Goal: Check status: Check status

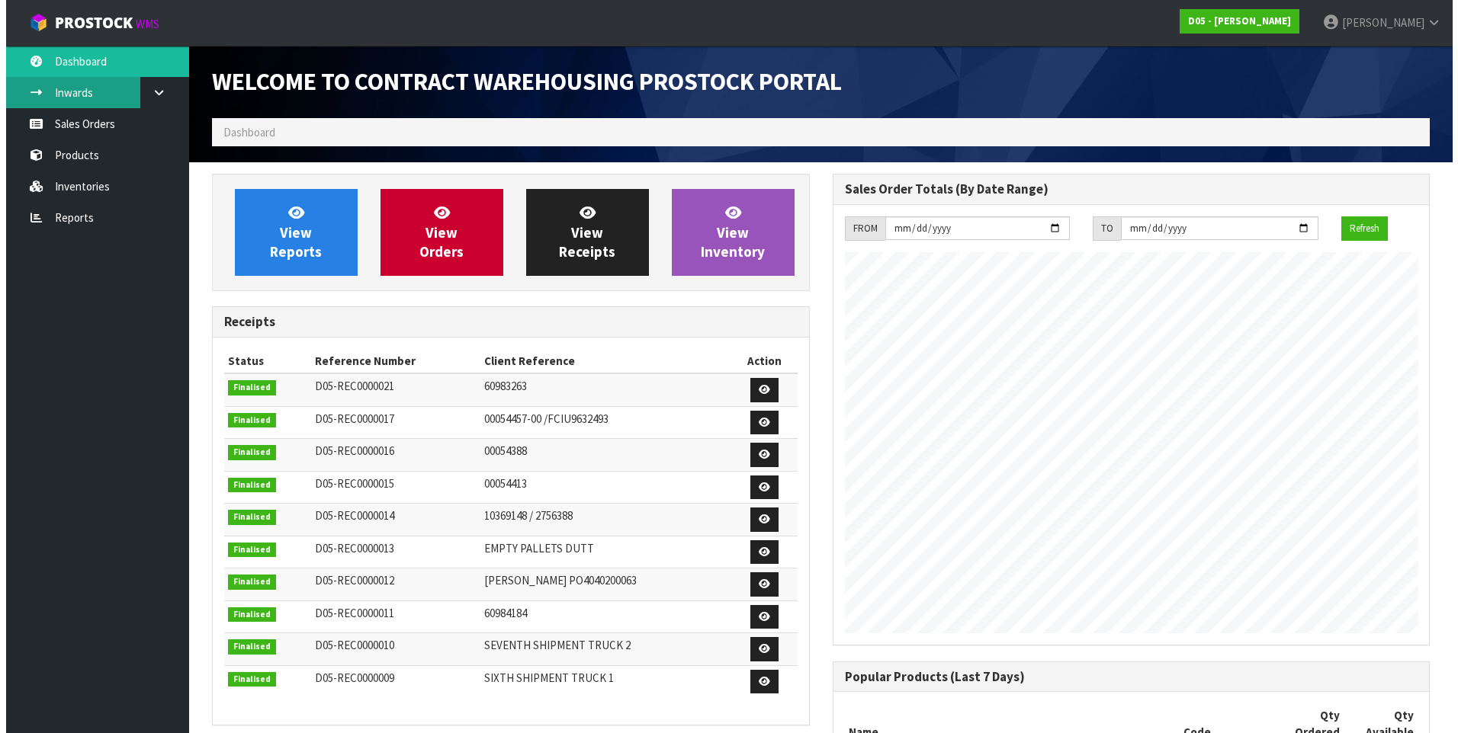
scroll to position [911, 620]
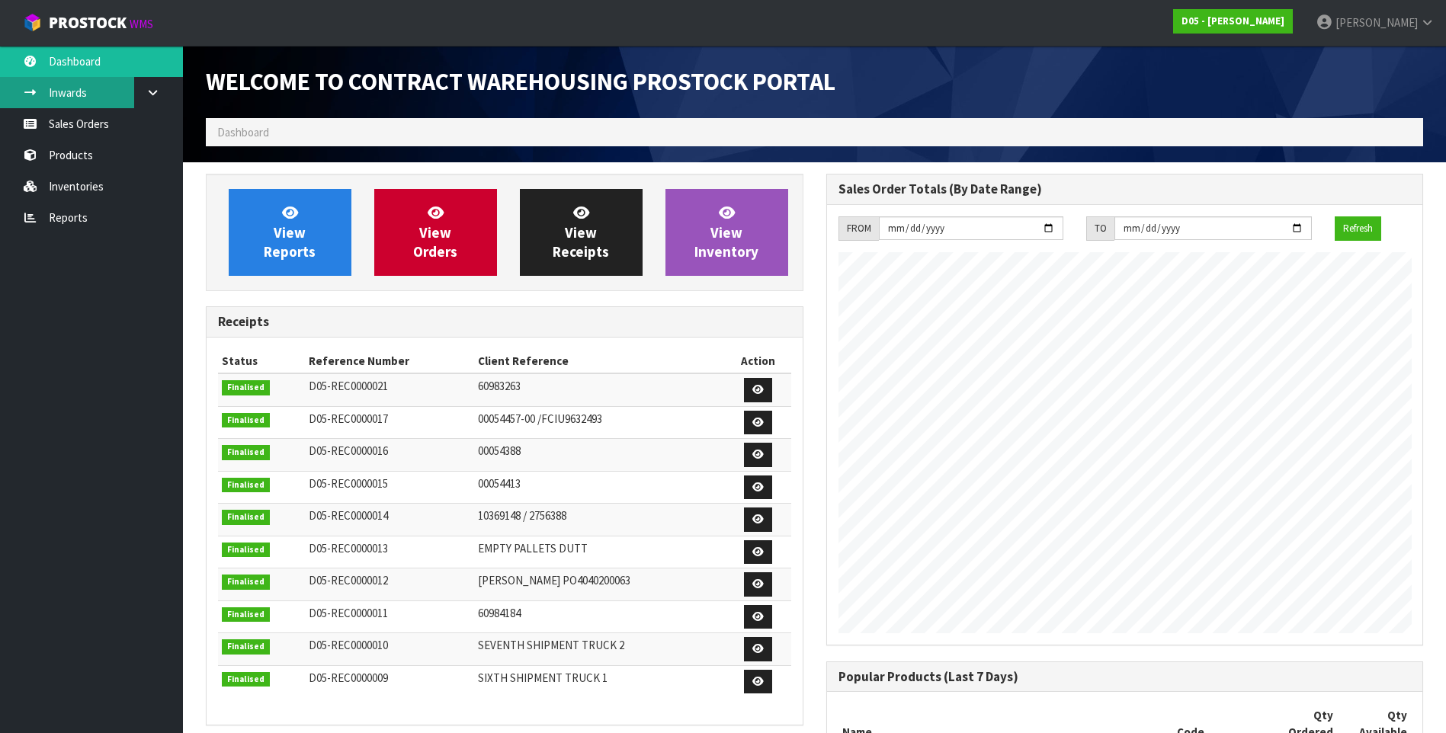
click at [98, 91] on link "Inwards" at bounding box center [91, 92] width 183 height 31
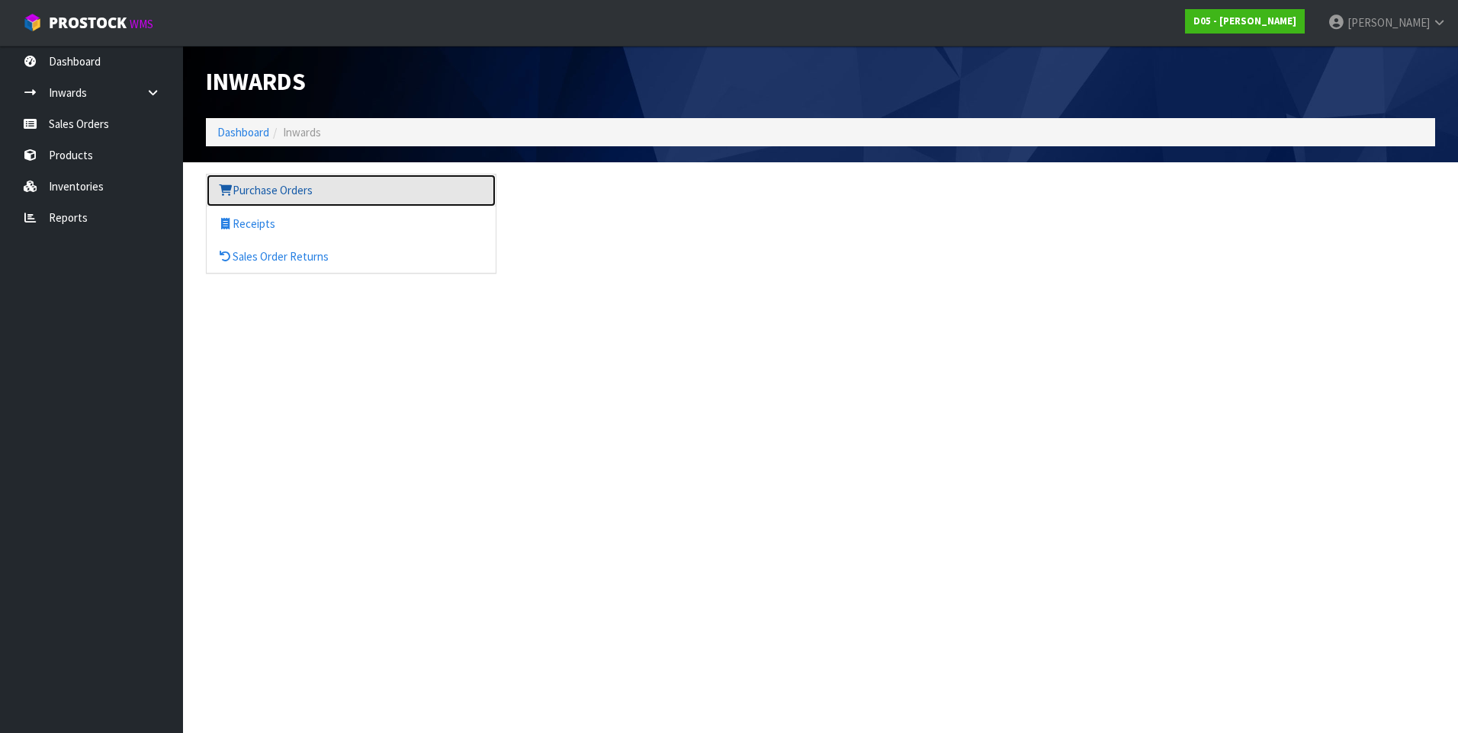
click at [267, 191] on link "Purchase Orders" at bounding box center [351, 190] width 289 height 31
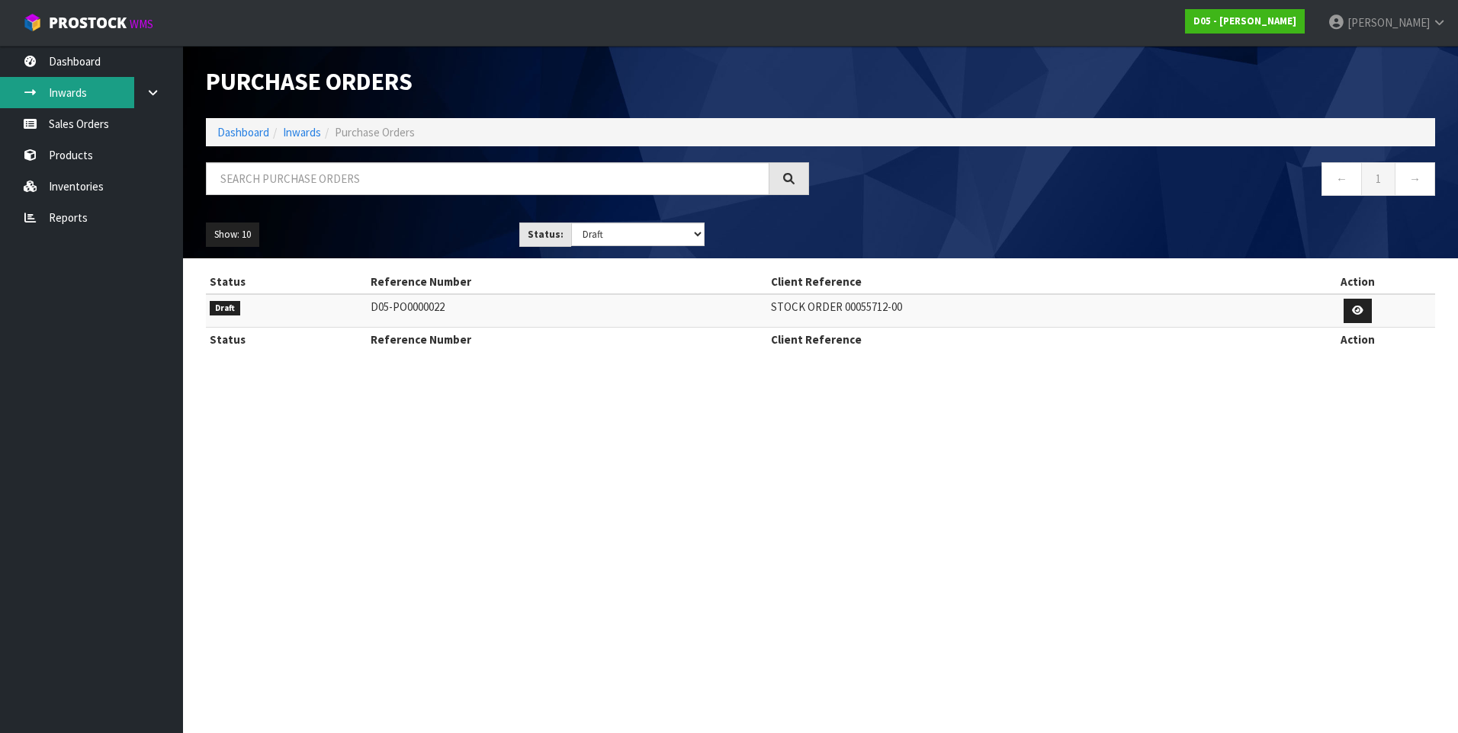
click at [95, 93] on link "Inwards" at bounding box center [91, 92] width 183 height 31
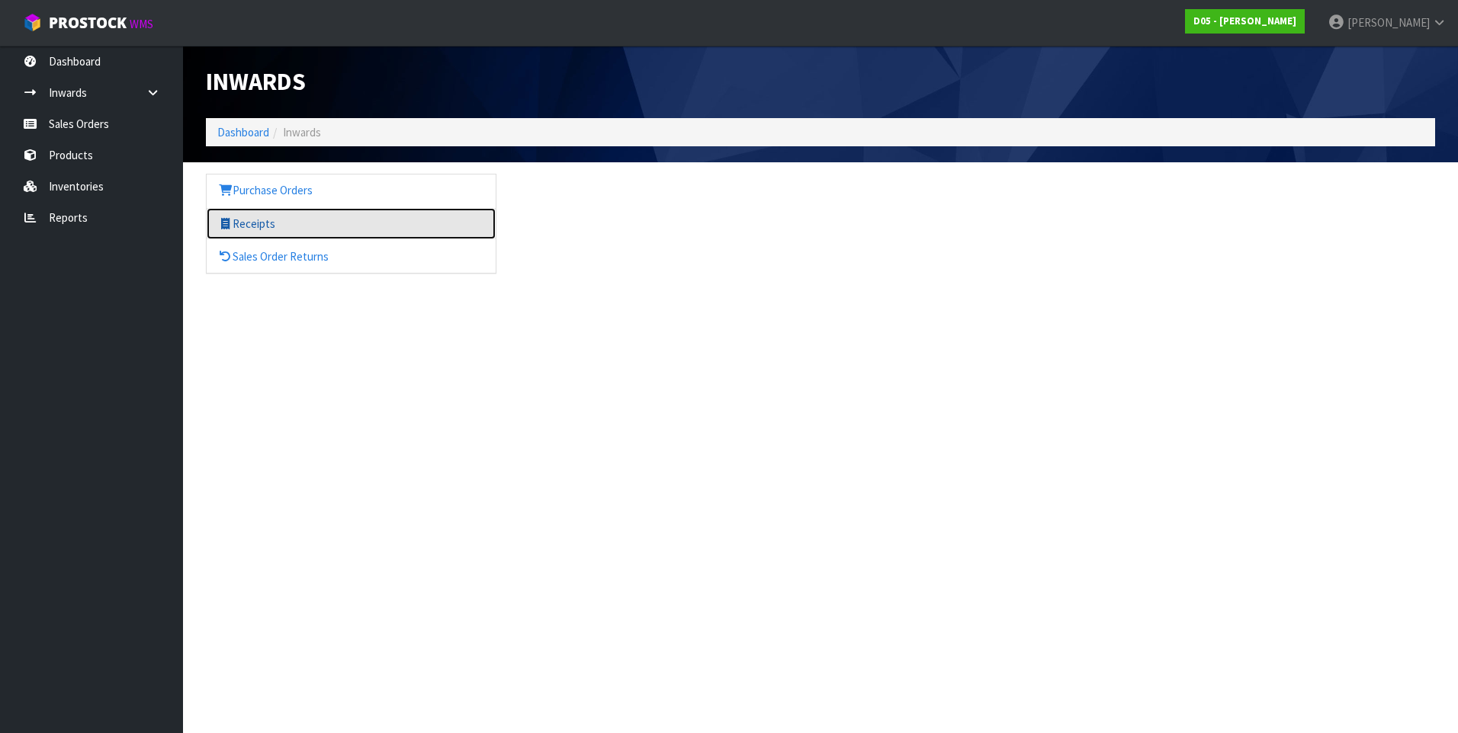
click at [260, 225] on link "Receipts" at bounding box center [351, 223] width 289 height 31
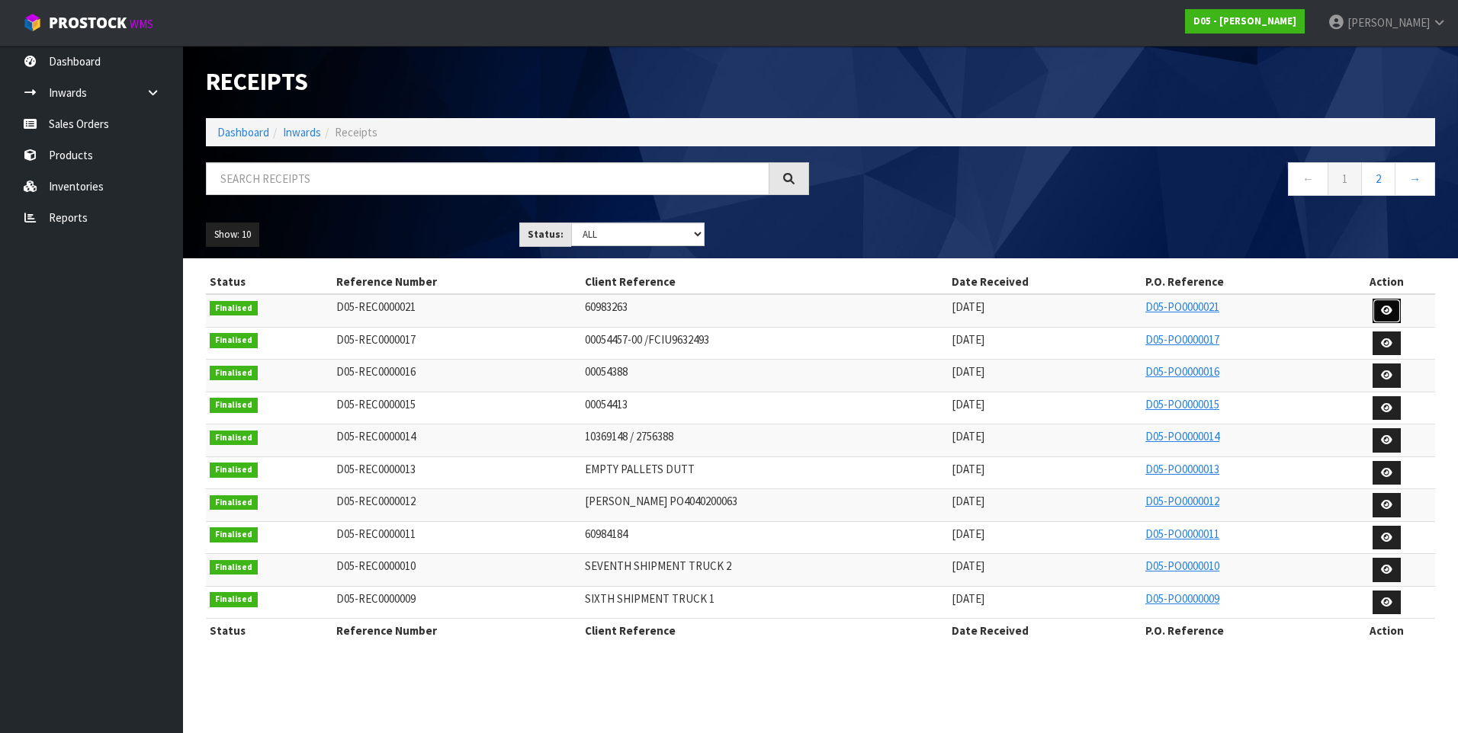
click at [1389, 311] on icon at bounding box center [1386, 311] width 11 height 10
